Goal: Task Accomplishment & Management: Manage account settings

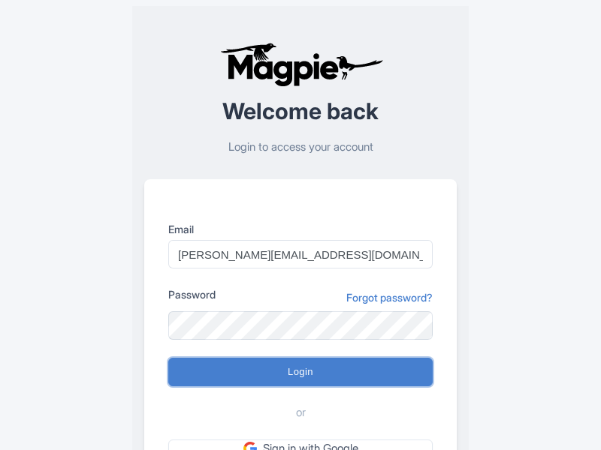
click at [300, 372] on input "Login" at bounding box center [300, 372] width 264 height 29
type input "Logging in..."
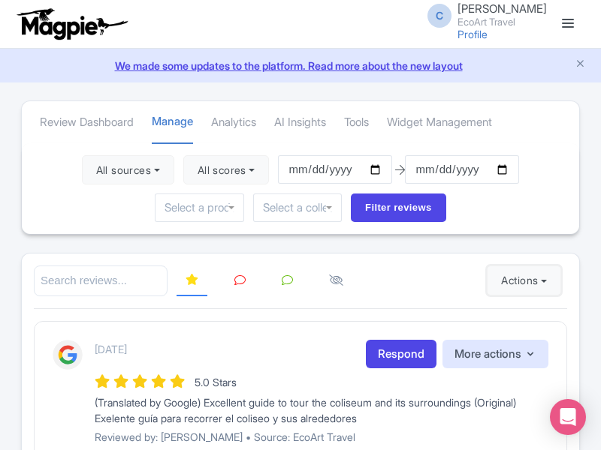
click at [520, 281] on button "Actions" at bounding box center [523, 281] width 74 height 30
click at [0, 0] on link "Import new reviews" at bounding box center [0, 0] width 0 height 0
